Goal: Task Accomplishment & Management: Use online tool/utility

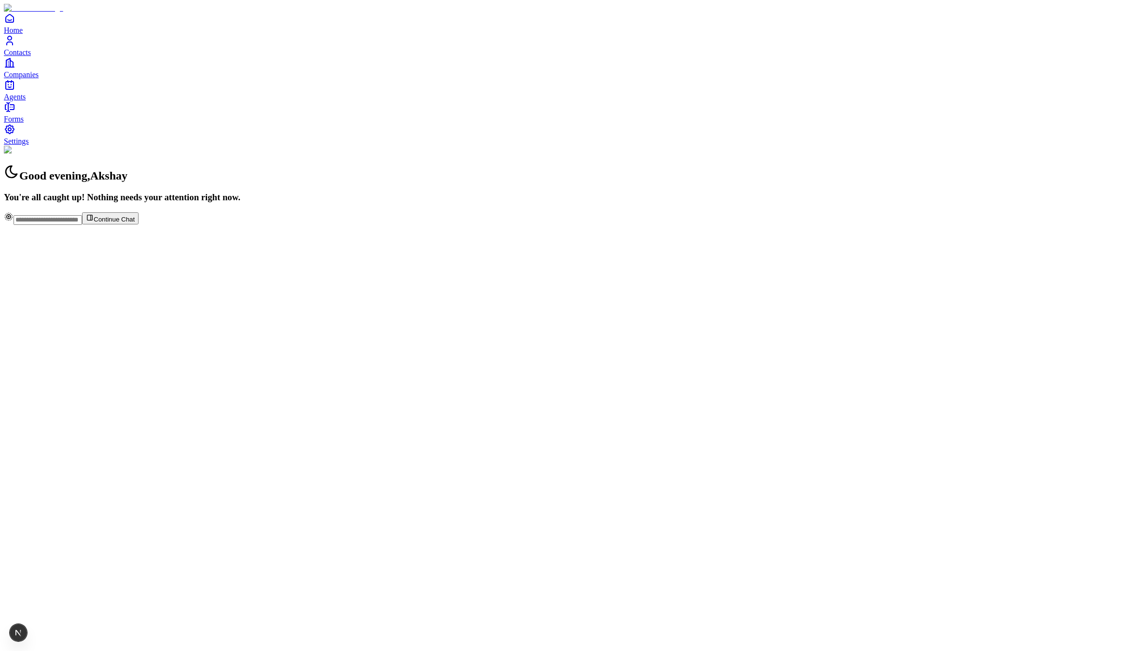
click at [26, 101] on span "Agents" at bounding box center [15, 97] width 22 height 8
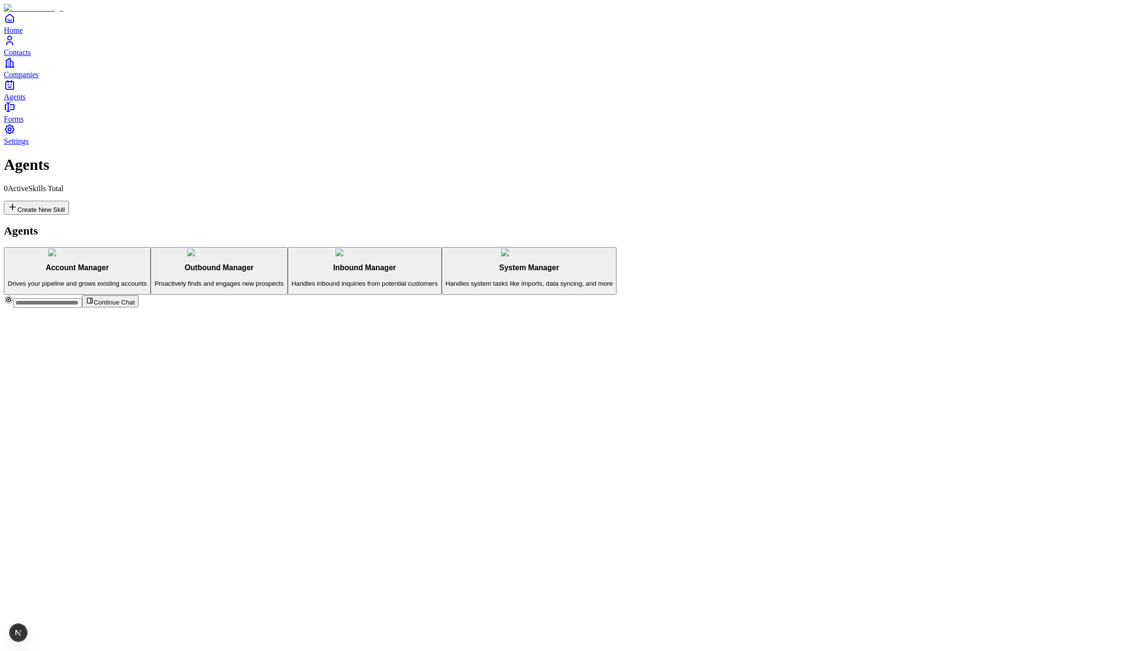
click at [196, 280] on p "Proactively finds and engages new prospects" at bounding box center [219, 283] width 129 height 7
click at [69, 201] on button "Create New Skill" at bounding box center [36, 208] width 65 height 14
click at [25, 395] on link "Edit" at bounding box center [14, 399] width 21 height 8
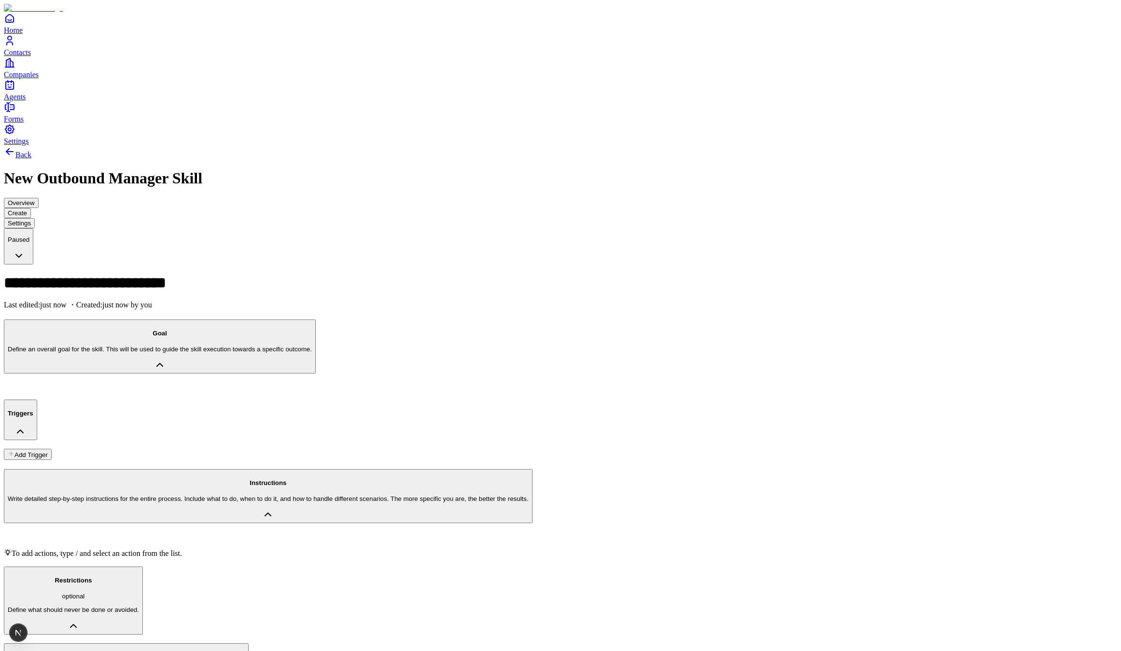
click at [52, 449] on button "Add Trigger" at bounding box center [28, 454] width 48 height 11
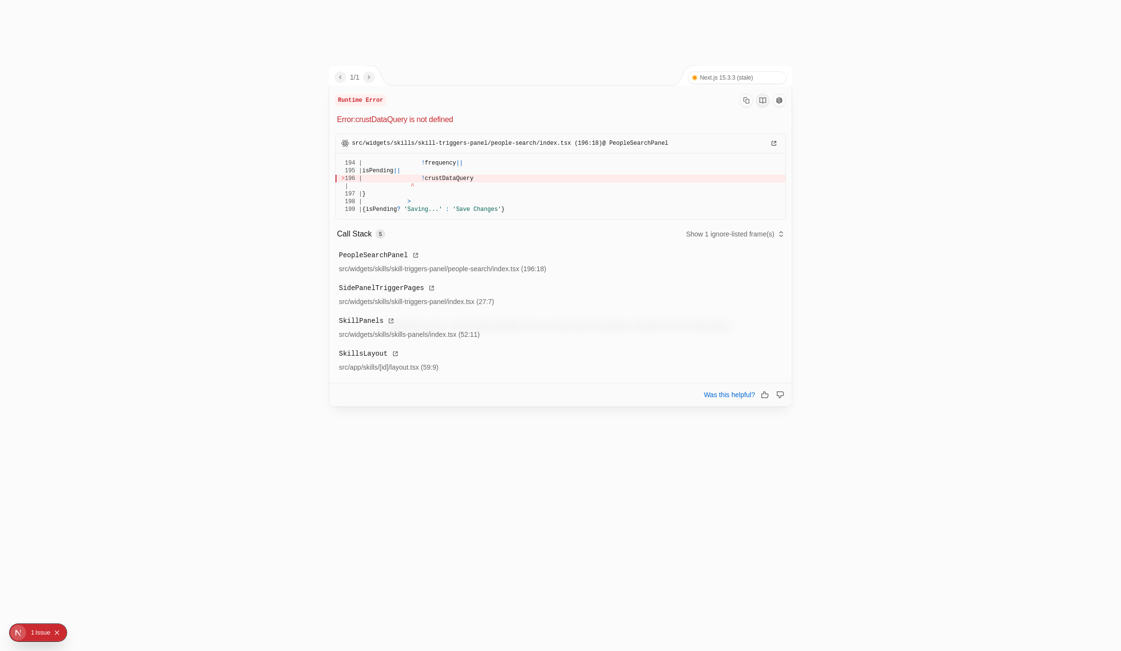
click at [561, 137] on p "src/widgets/skills/skill-triggers-panel/people-search/index.tsx (196:18) @ Peop…" at bounding box center [561, 143] width 450 height 19
drag, startPoint x: 543, startPoint y: 181, endPoint x: 445, endPoint y: 174, distance: 98.2
click at [445, 174] on pre "194 | ! frequency || 195 | isPending || > 196 | ! crustDataQuery | ^ 197 | } 19…" at bounding box center [561, 187] width 450 height 66
click at [445, 179] on span "crustDataQuery" at bounding box center [449, 178] width 49 height 7
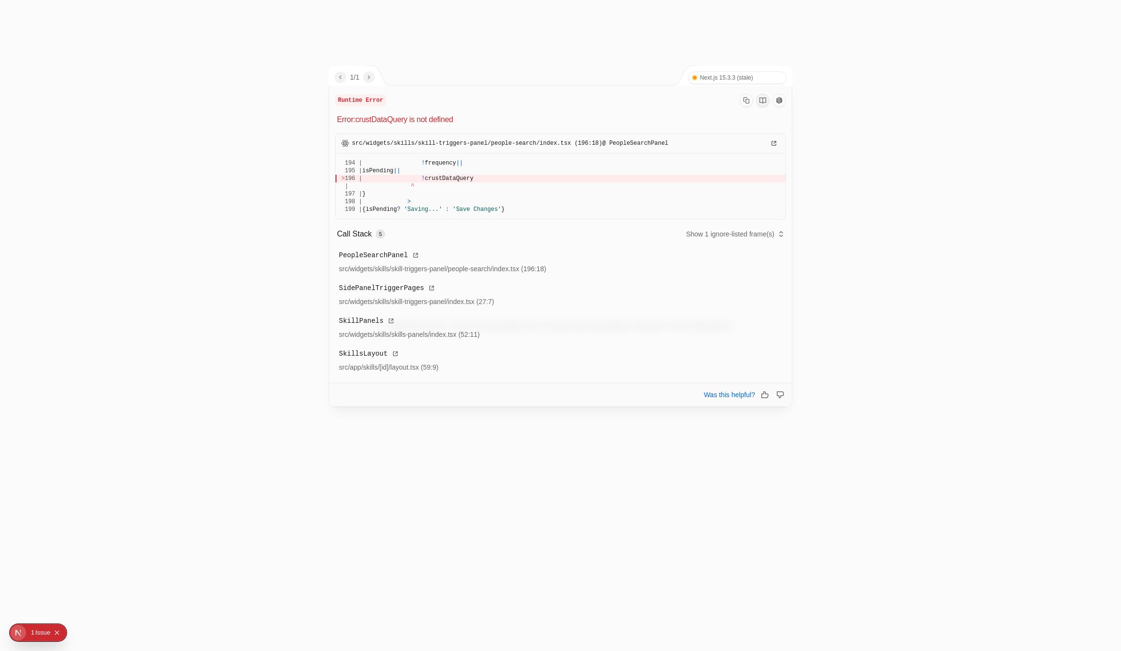
click at [509, 170] on div "195 | isPending ||" at bounding box center [560, 171] width 438 height 8
drag, startPoint x: 479, startPoint y: 179, endPoint x: 424, endPoint y: 176, distance: 54.2
click at [424, 176] on div "> 196 | ! crustDataQuery" at bounding box center [560, 179] width 438 height 8
click at [567, 144] on span "src/widgets/skills/skill-triggers-panel/people-search/index.tsx (196:18) @ Peop…" at bounding box center [510, 144] width 316 height 8
drag, startPoint x: 567, startPoint y: 144, endPoint x: 359, endPoint y: 144, distance: 208.6
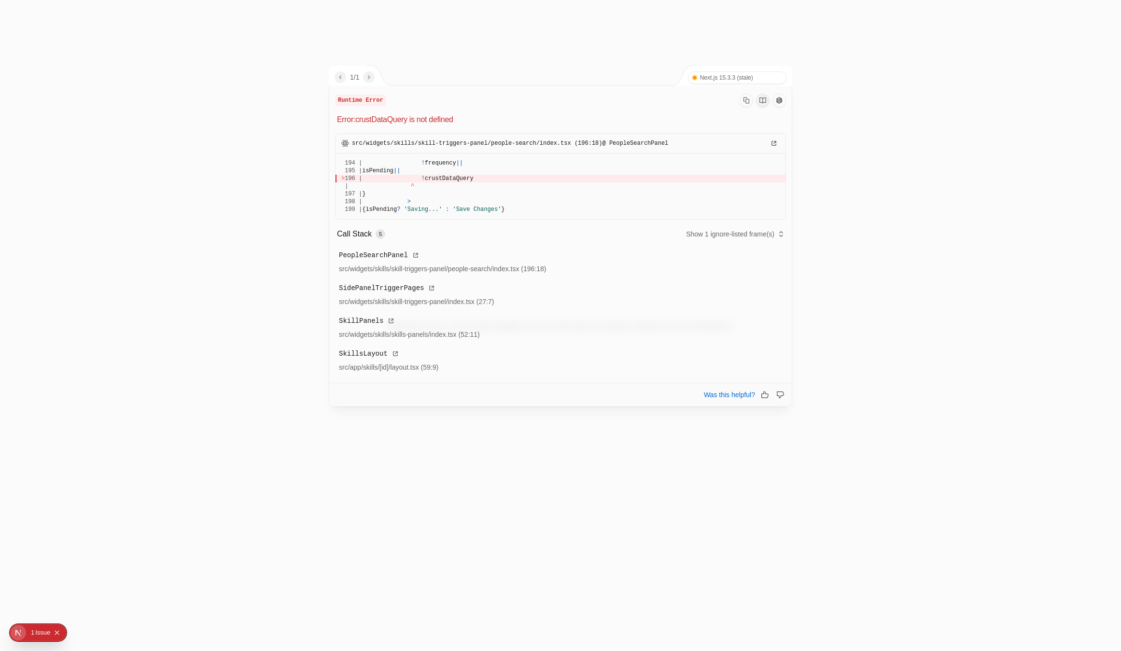
click at [359, 144] on span "src/widgets/skills/skill-triggers-panel/people-search/index.tsx (196:18) @ Peop…" at bounding box center [510, 144] width 316 height 8
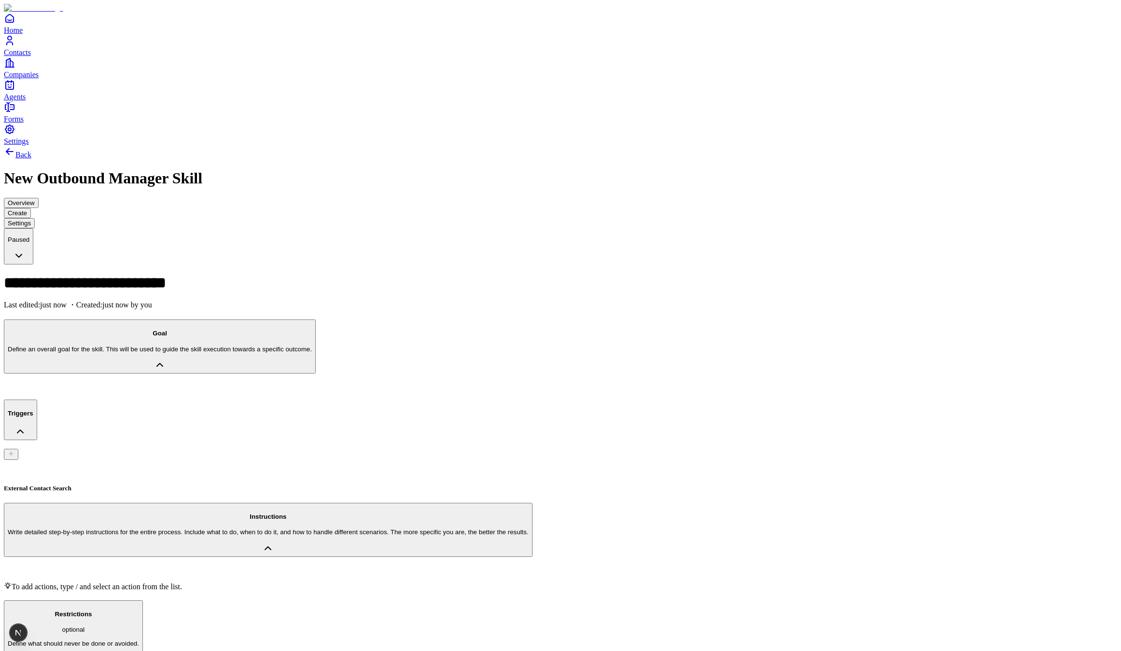
click at [203, 460] on div "External Contact Search" at bounding box center [560, 476] width 1113 height 32
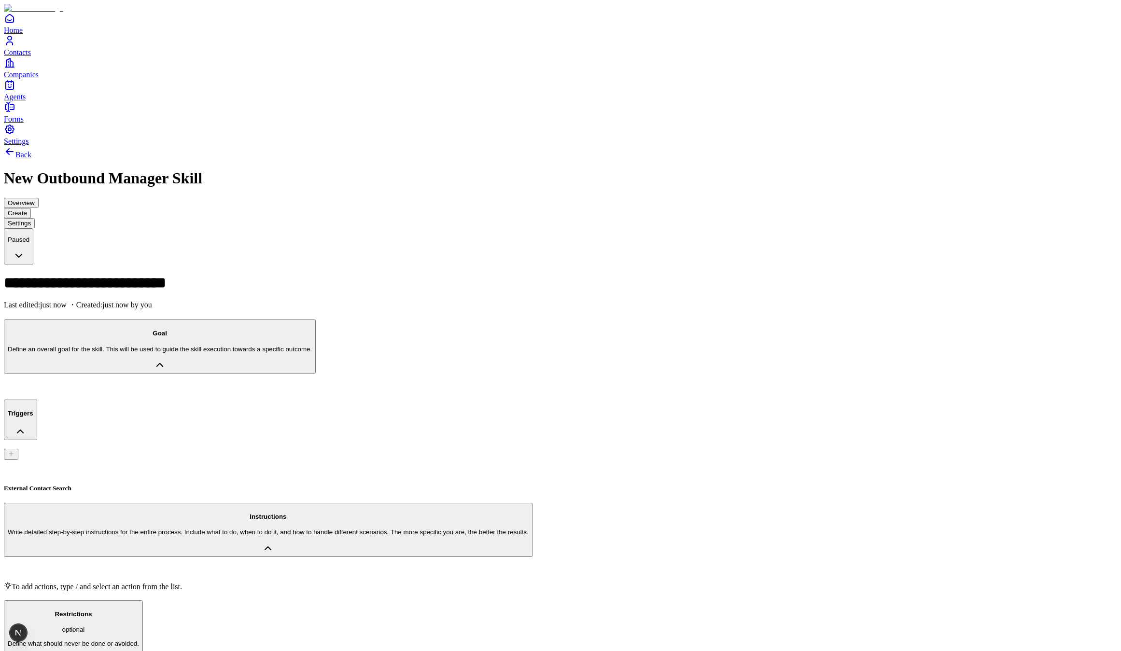
drag, startPoint x: 997, startPoint y: 428, endPoint x: 985, endPoint y: 517, distance: 89.2
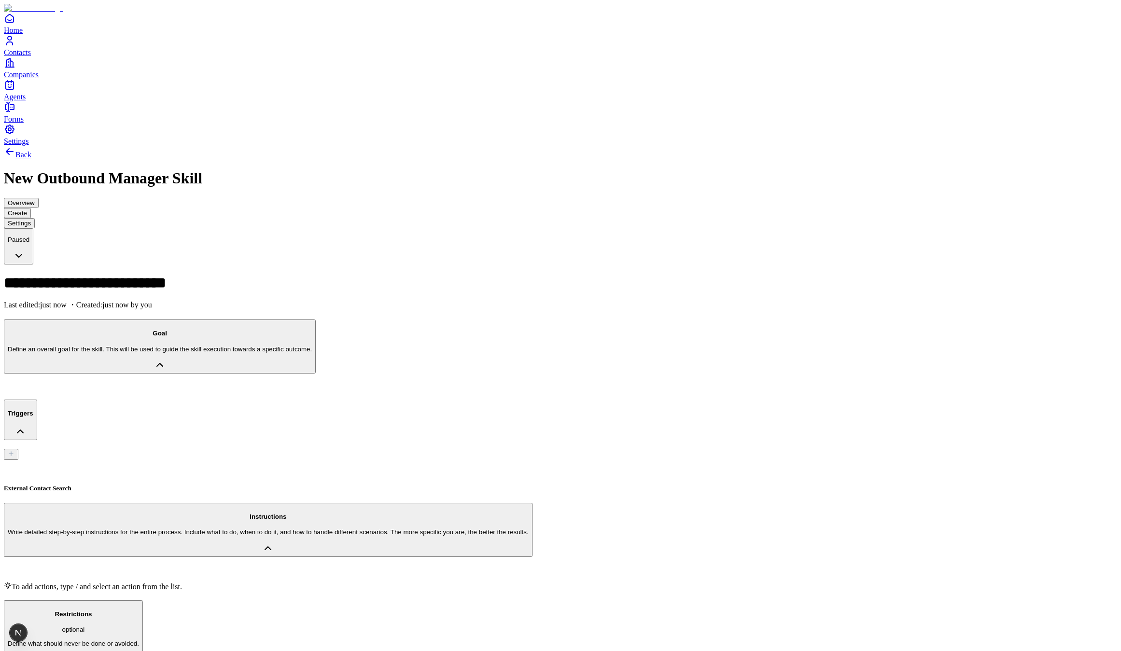
copy p "**********"
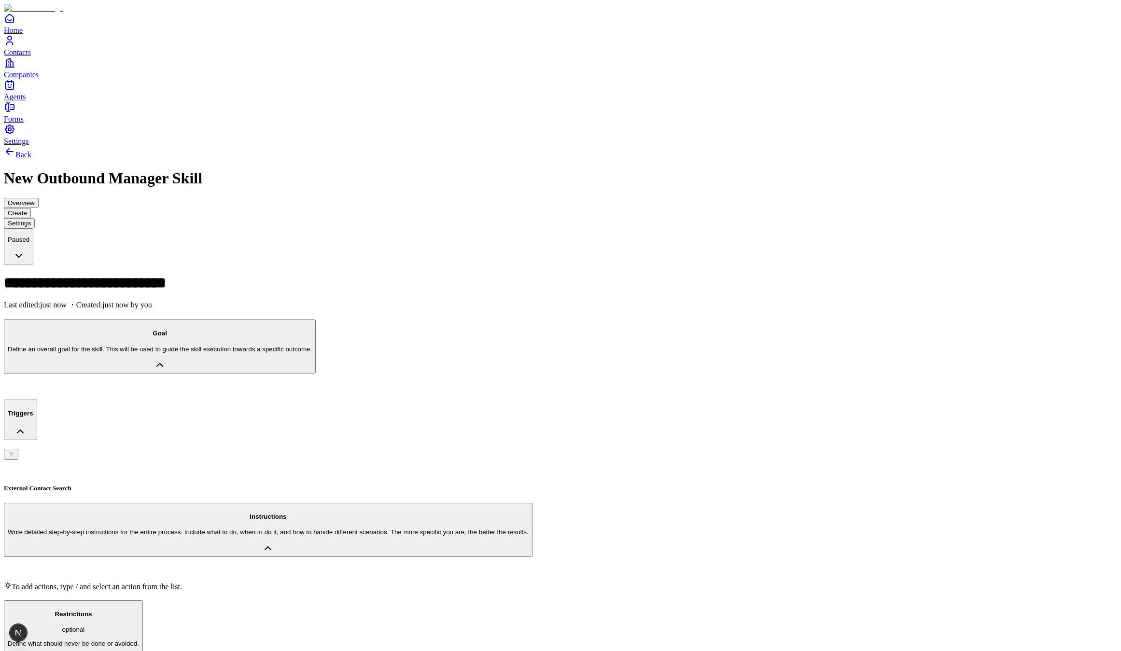
copy p "**********"
